Goal: Task Accomplishment & Management: Use online tool/utility

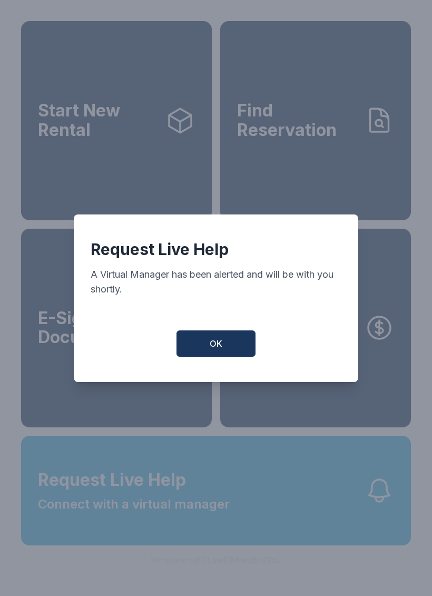
click at [218, 342] on button "OK" at bounding box center [215, 343] width 79 height 26
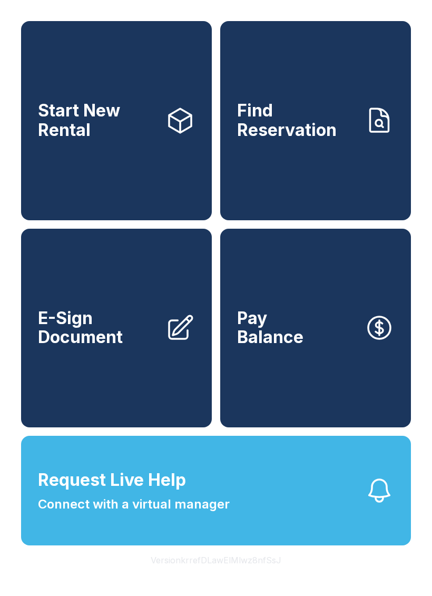
click at [214, 511] on span "Request Live Help Connect with a virtual manager" at bounding box center [134, 490] width 192 height 46
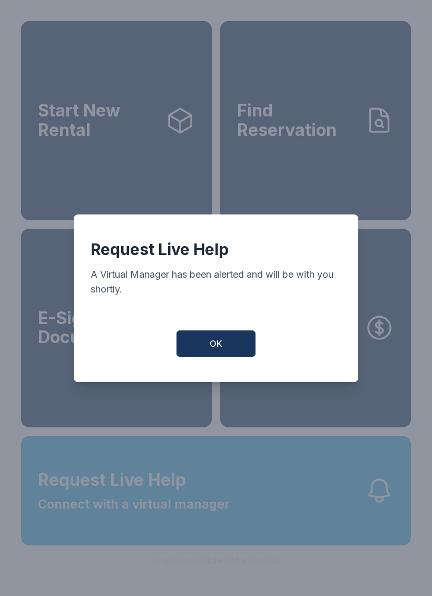
click at [221, 347] on span "OK" at bounding box center [216, 343] width 13 height 13
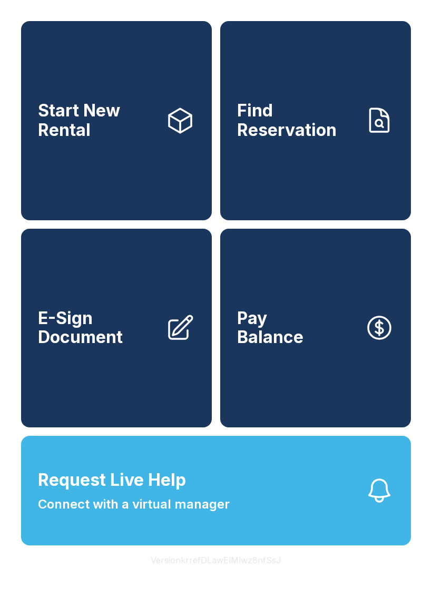
click at [223, 575] on button "Version krrefDLawElMlwz8nfSsJ" at bounding box center [215, 559] width 147 height 29
click at [240, 575] on button "Version krrefDLawElMlwz8nfSsJ" at bounding box center [215, 559] width 147 height 29
click at [231, 575] on button "Version krrefDLawElMlwz8nfSsJ" at bounding box center [215, 559] width 147 height 29
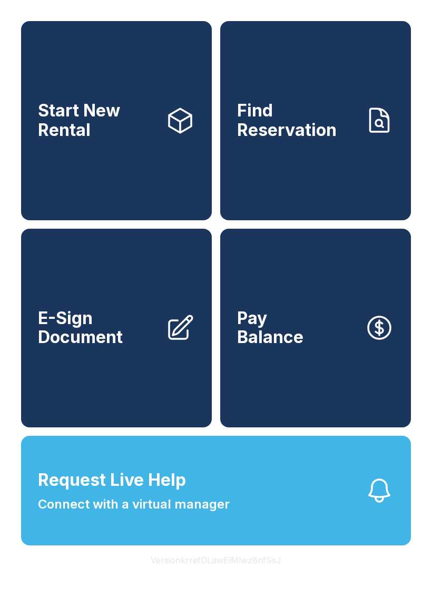
click at [230, 575] on button "Version krrefDLawElMlwz8nfSsJ" at bounding box center [215, 559] width 147 height 29
click at [242, 575] on button "Version krrefDLawElMlwz8nfSsJ" at bounding box center [215, 559] width 147 height 29
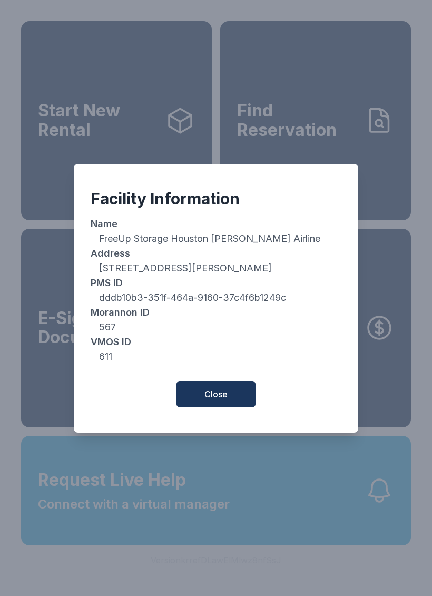
click at [217, 397] on span "Close" at bounding box center [215, 394] width 23 height 13
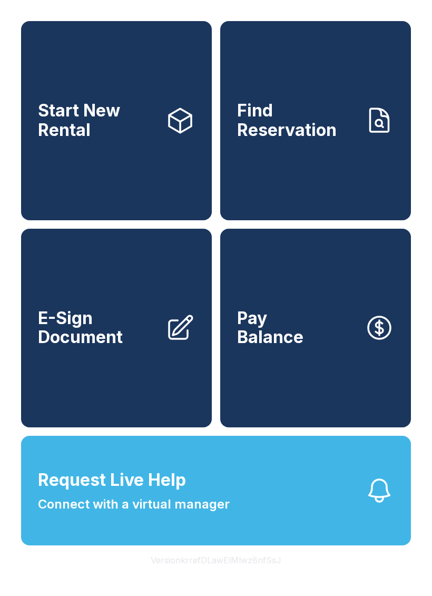
click at [116, 130] on span "Start New Rental" at bounding box center [97, 120] width 119 height 38
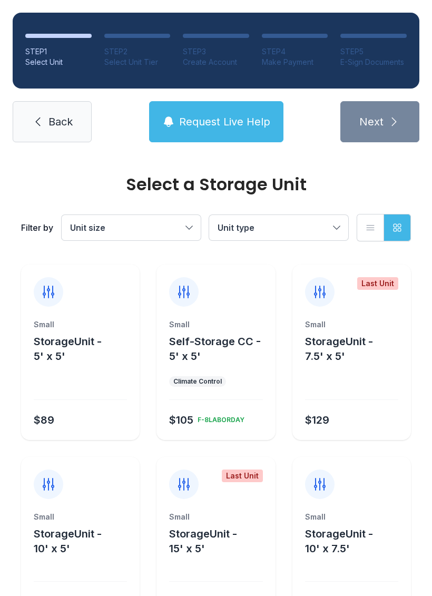
click at [58, 119] on span "Back" at bounding box center [60, 121] width 24 height 15
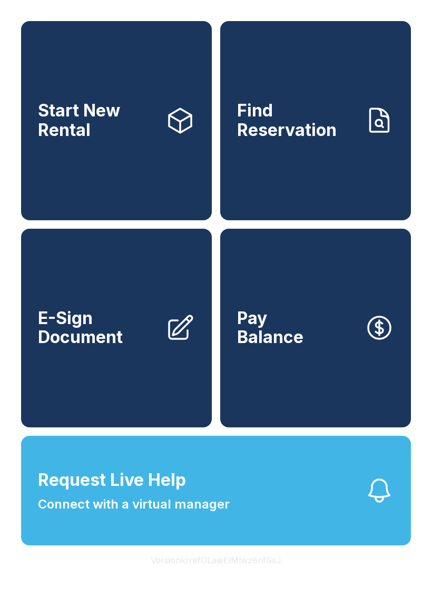
click at [321, 335] on button "Pay Balance" at bounding box center [315, 328] width 191 height 199
click at [104, 123] on span "Start New Rental" at bounding box center [97, 120] width 119 height 38
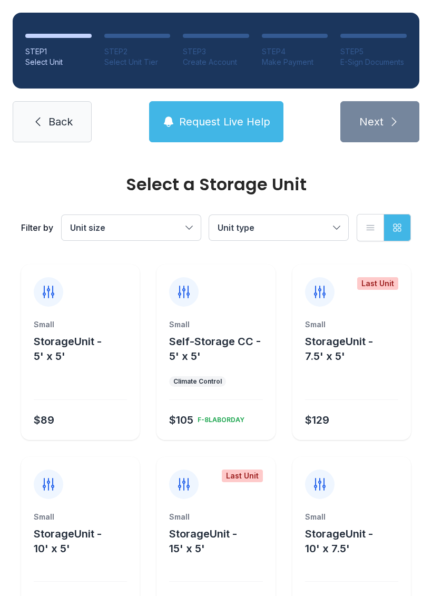
click at [54, 126] on span "Back" at bounding box center [60, 121] width 24 height 15
